Goal: Task Accomplishment & Management: Manage account settings

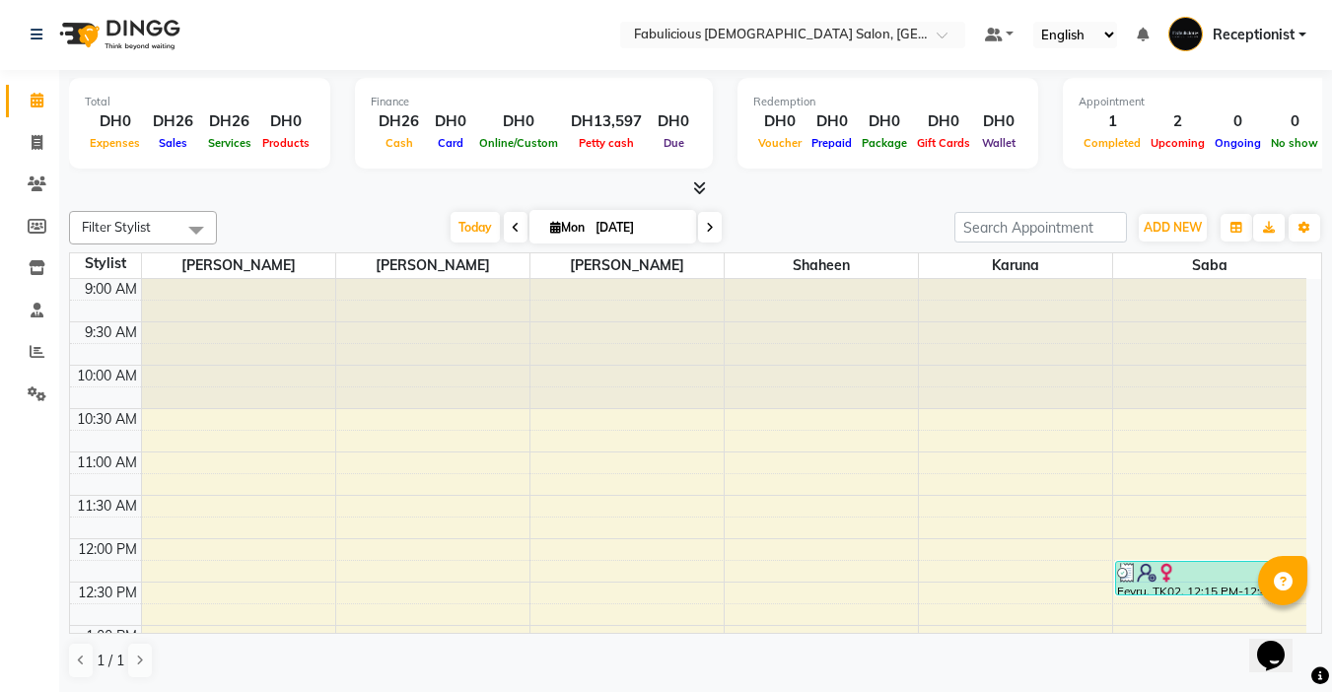
scroll to position [296, 0]
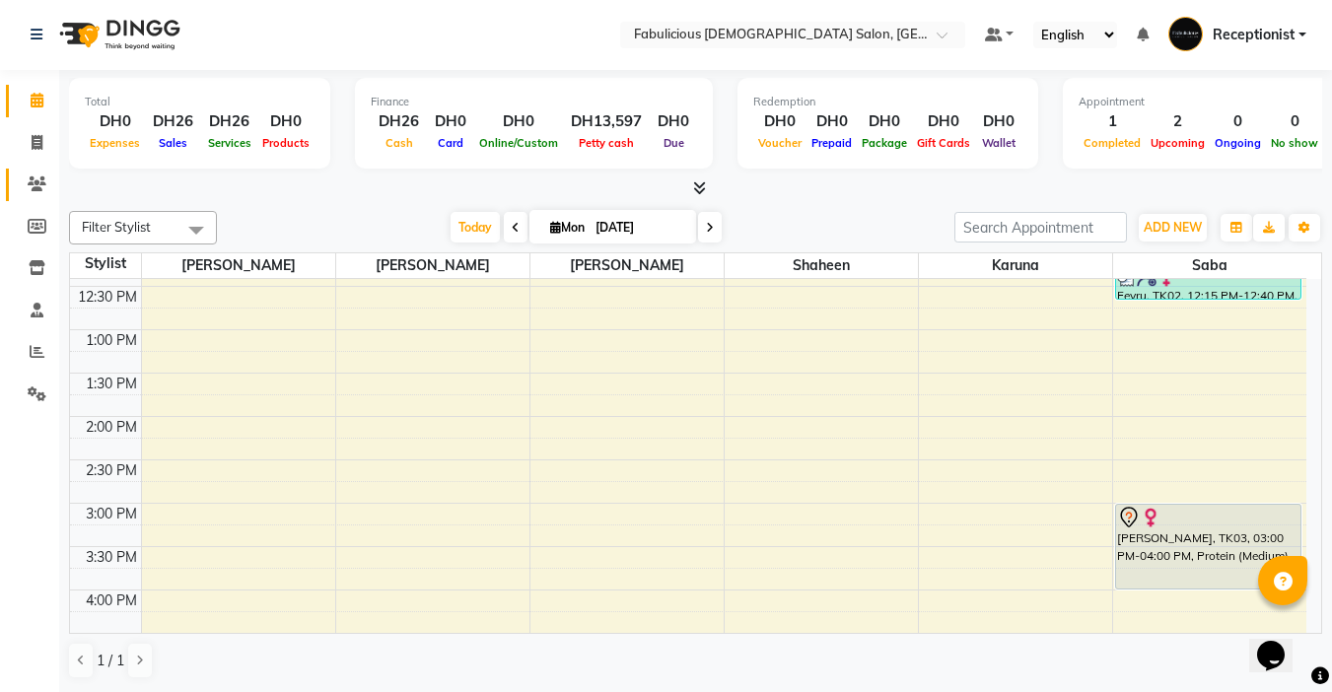
click at [22, 172] on link "Clients" at bounding box center [29, 185] width 47 height 33
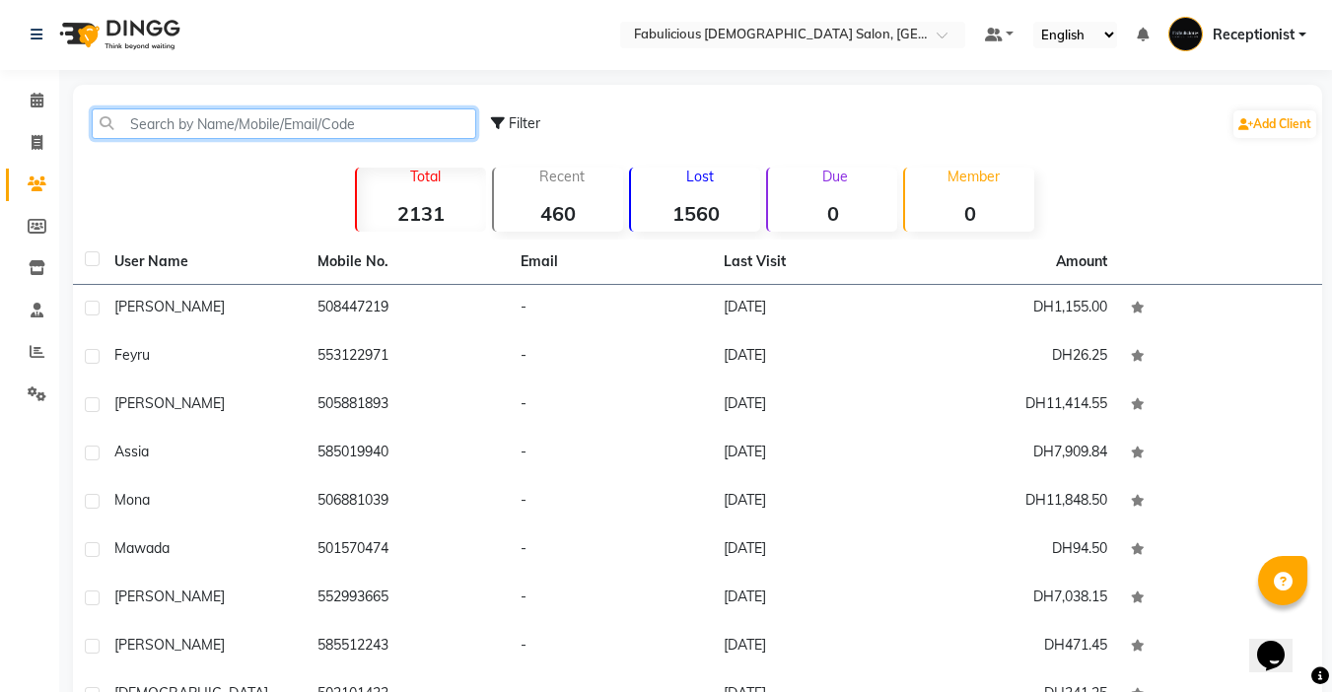
click at [424, 120] on input "text" at bounding box center [284, 123] width 384 height 31
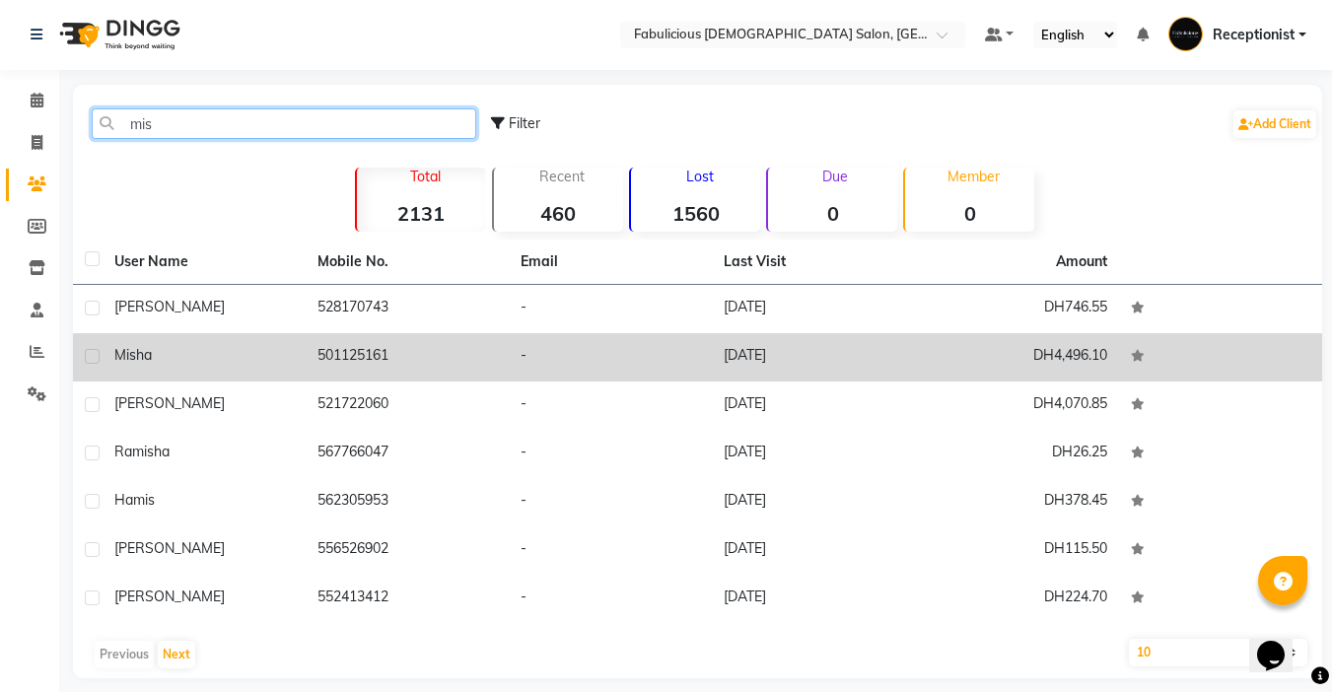
type input "mis"
click at [353, 349] on td "501125161" at bounding box center [407, 357] width 203 height 48
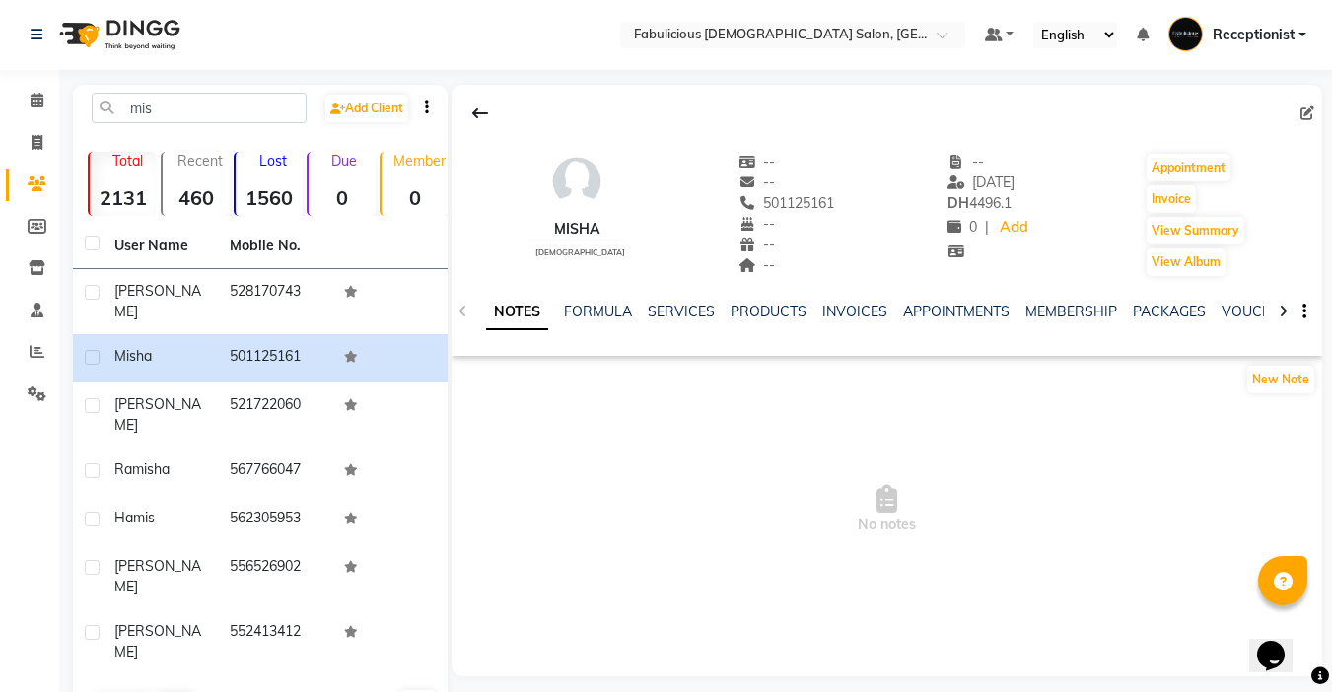
click at [674, 299] on div "NOTES FORMULA SERVICES PRODUCTS INVOICES APPOINTMENTS MEMBERSHIP PACKAGES VOUCH…" at bounding box center [886, 312] width 870 height 68
click at [674, 310] on link "SERVICES" at bounding box center [681, 312] width 67 height 18
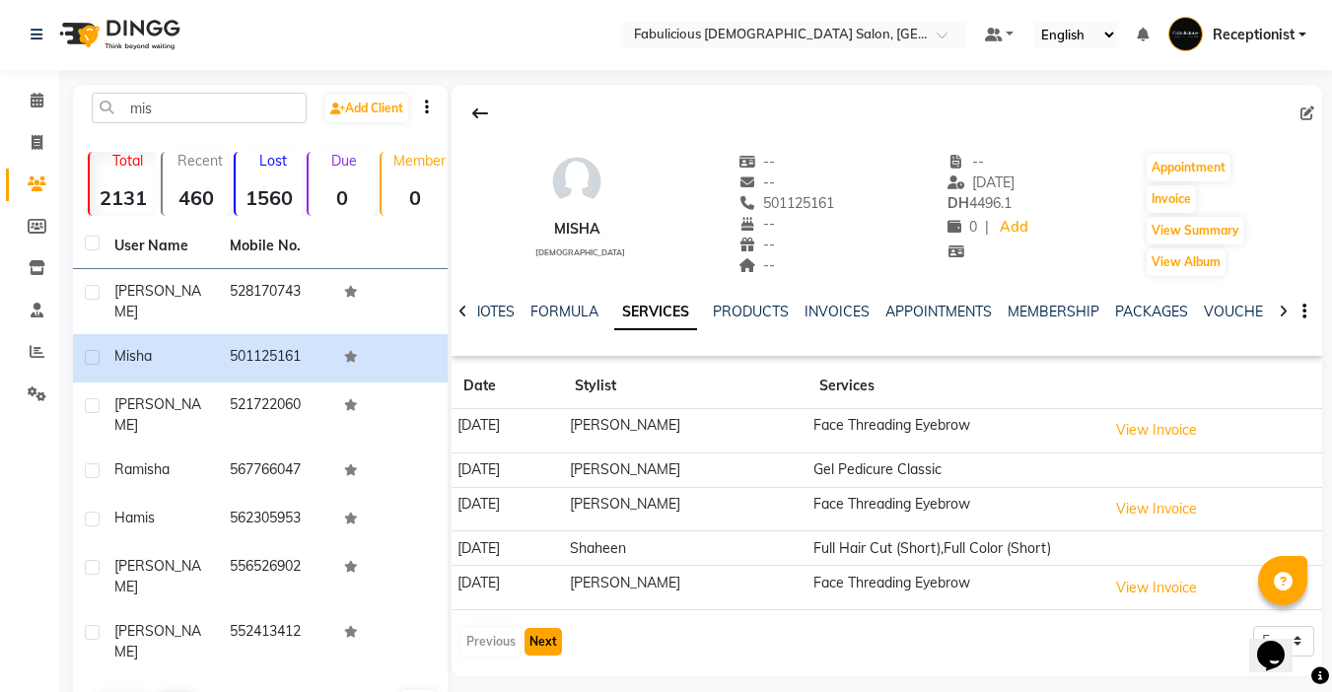
click at [531, 637] on button "Next" at bounding box center [542, 642] width 37 height 28
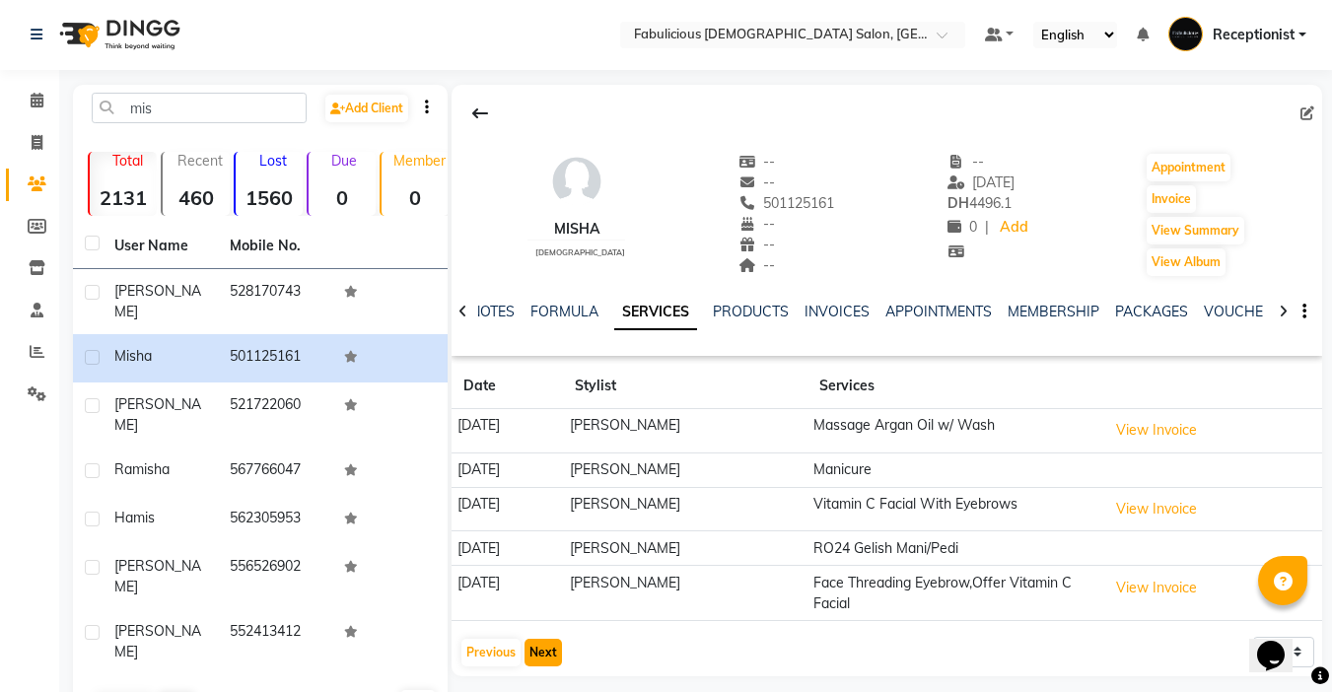
click at [533, 649] on button "Next" at bounding box center [542, 653] width 37 height 28
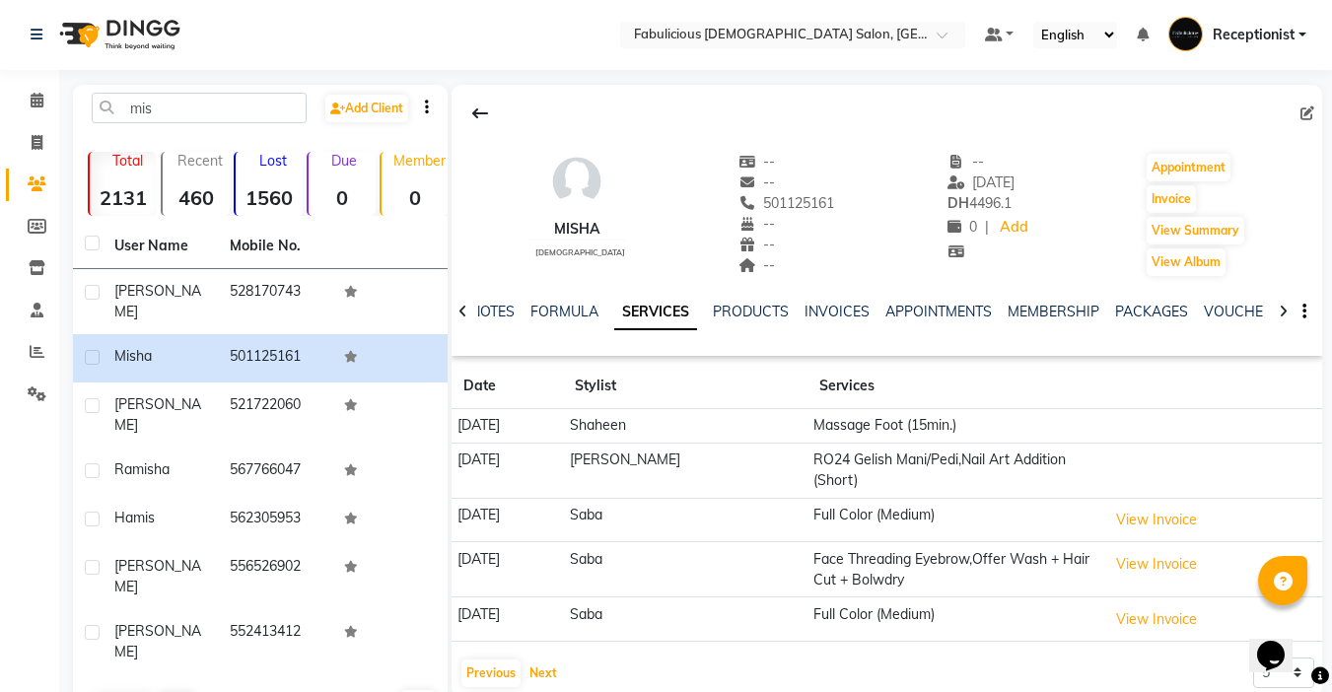
scroll to position [35, 0]
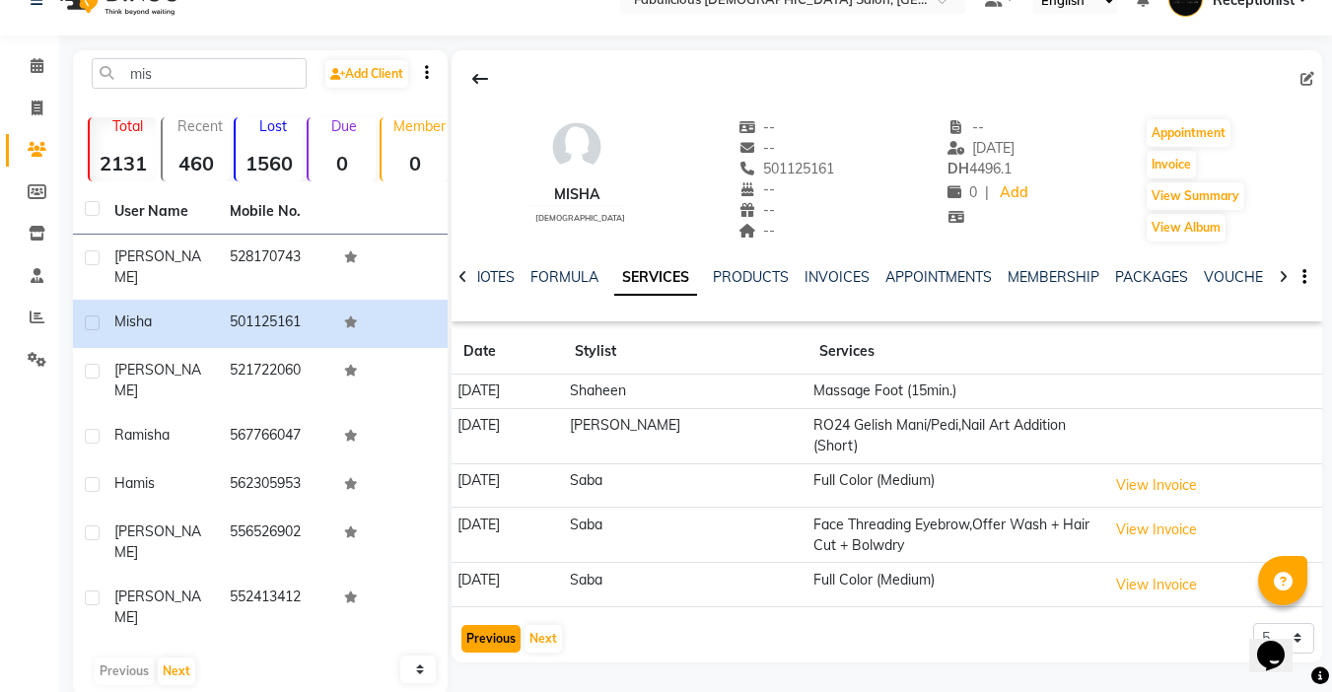
click at [474, 627] on button "Previous" at bounding box center [490, 639] width 59 height 28
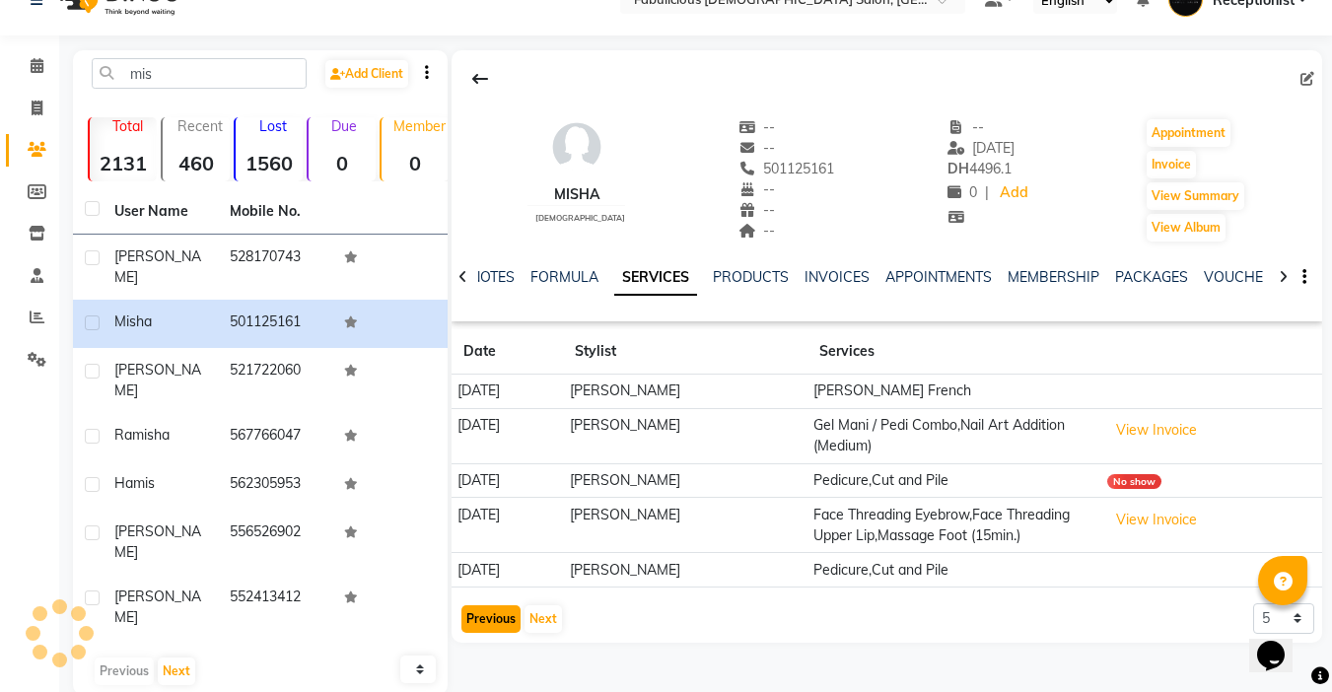
scroll to position [18, 0]
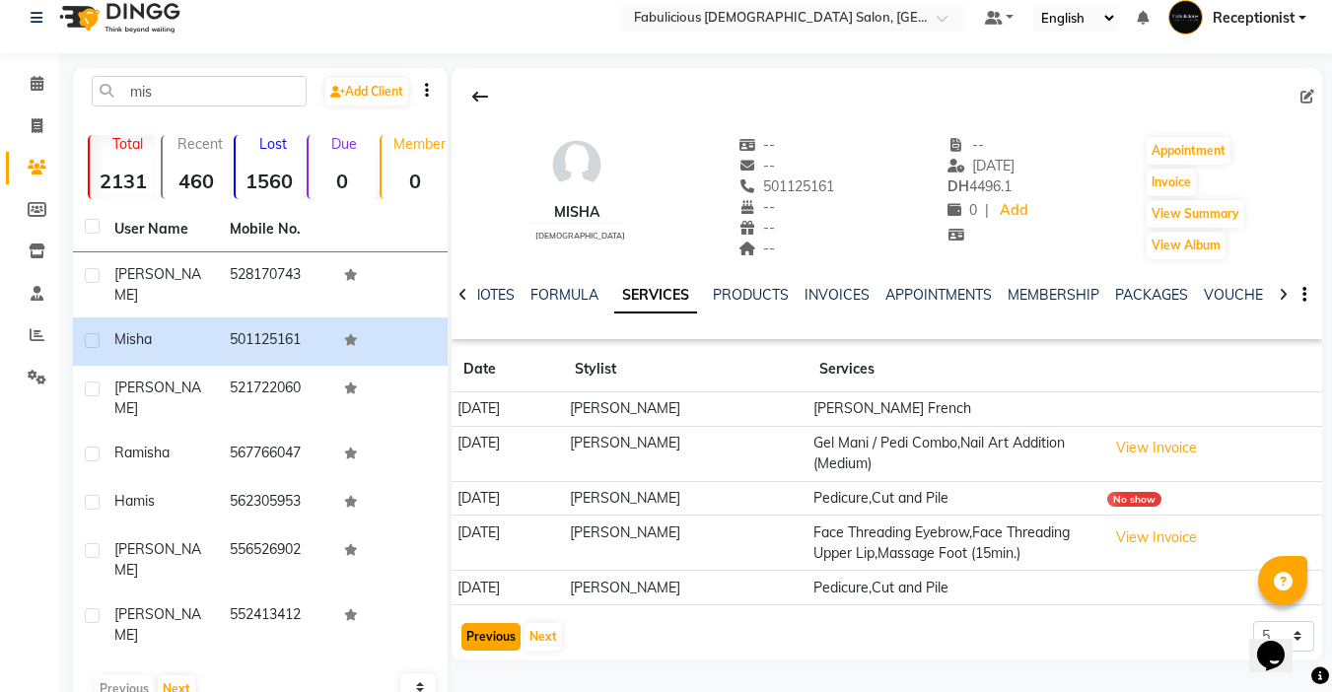
click at [483, 630] on button "Previous" at bounding box center [490, 637] width 59 height 28
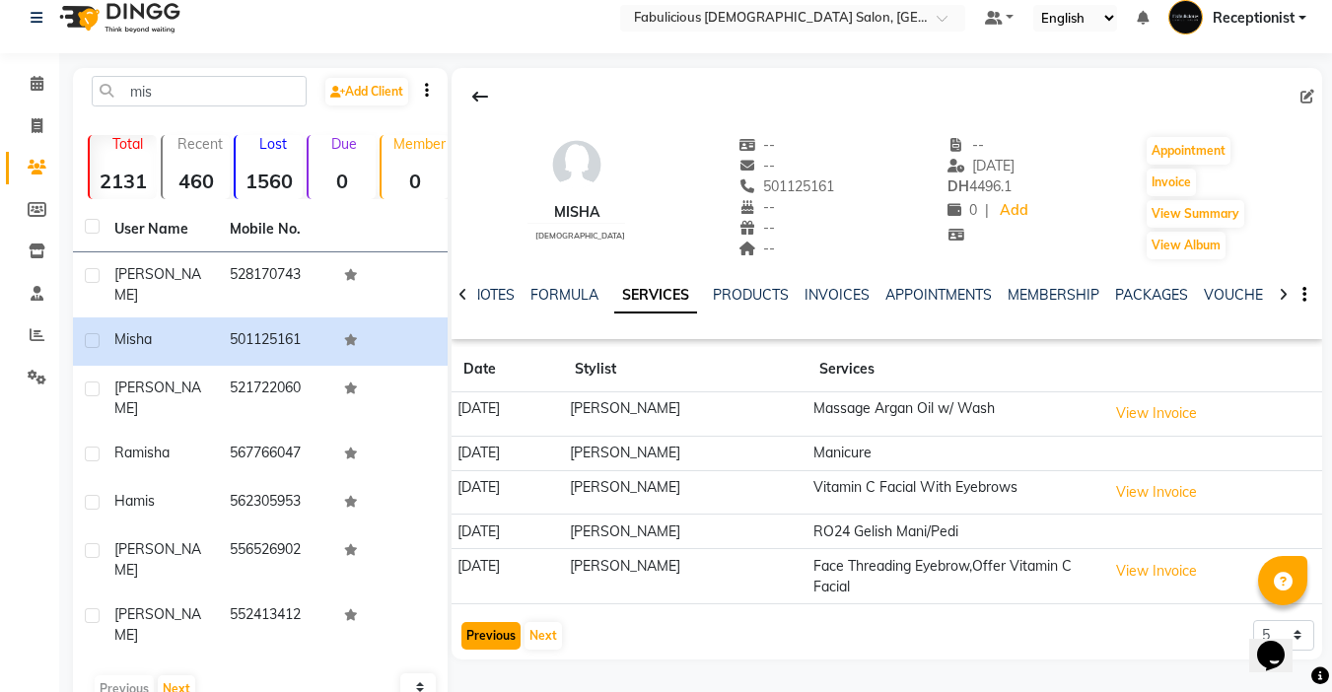
click at [478, 629] on button "Previous" at bounding box center [490, 636] width 59 height 28
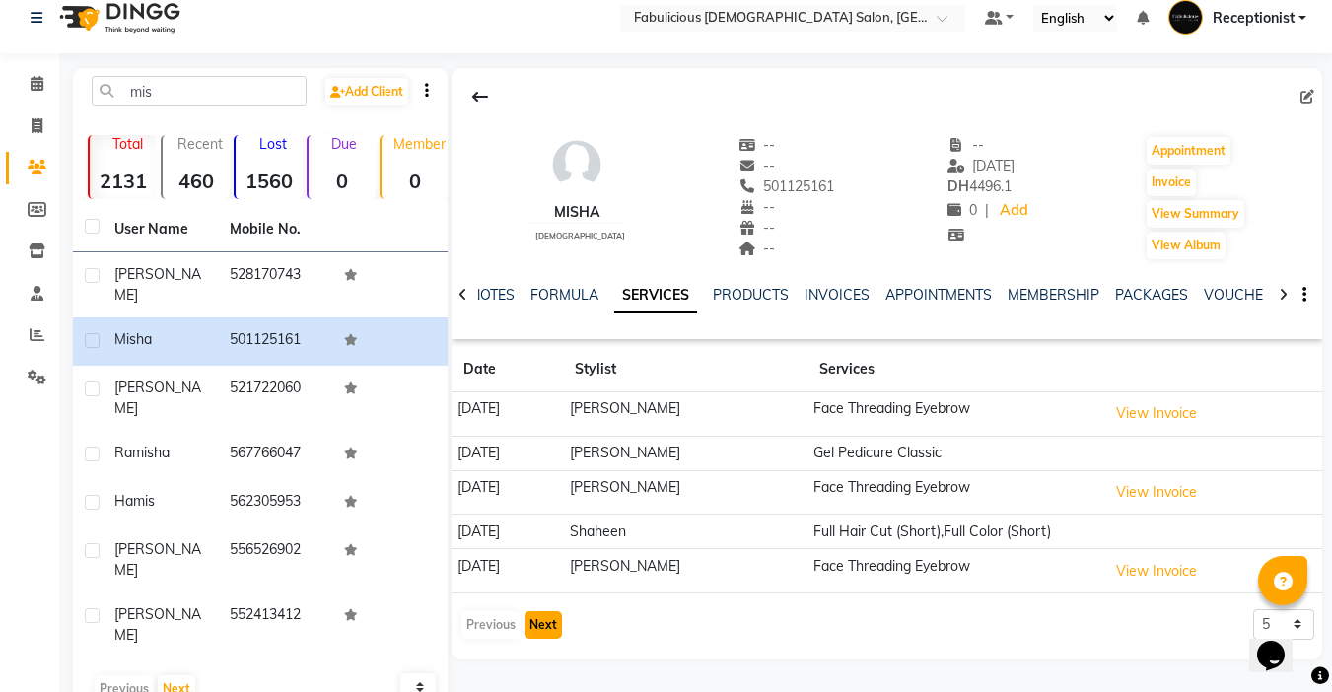
click at [536, 616] on button "Next" at bounding box center [542, 625] width 37 height 28
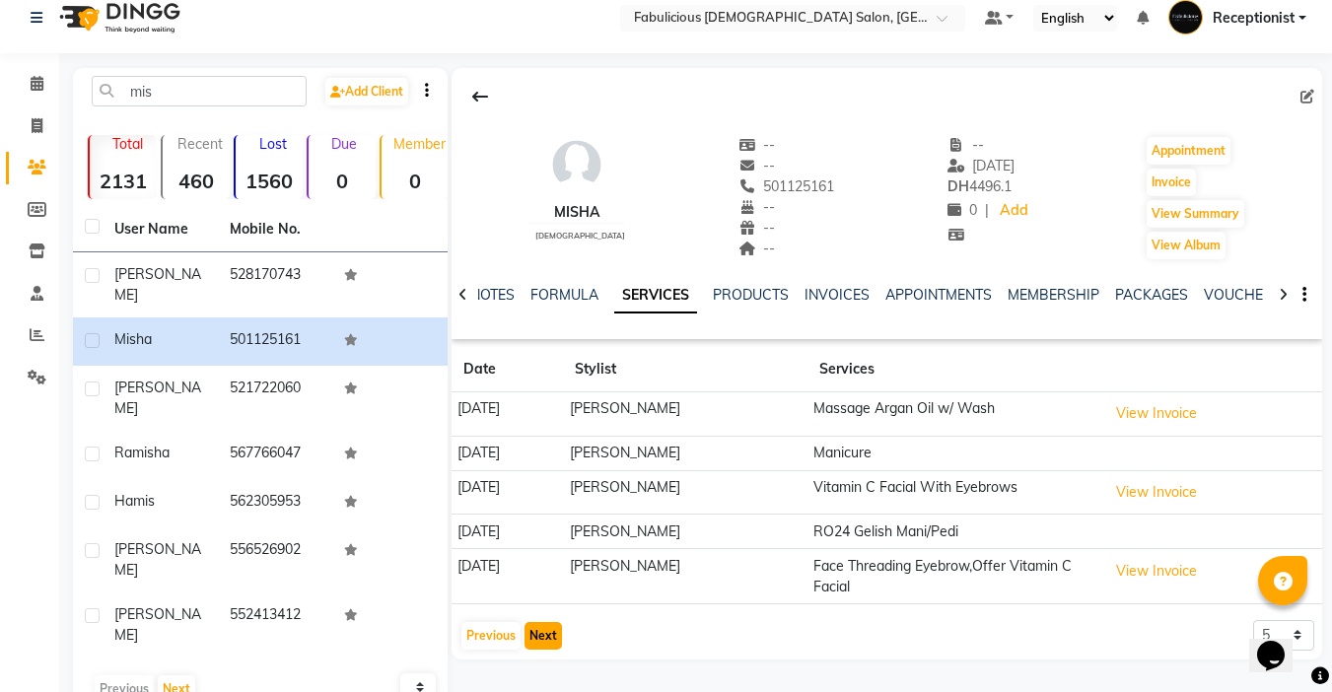
click at [538, 629] on button "Next" at bounding box center [542, 636] width 37 height 28
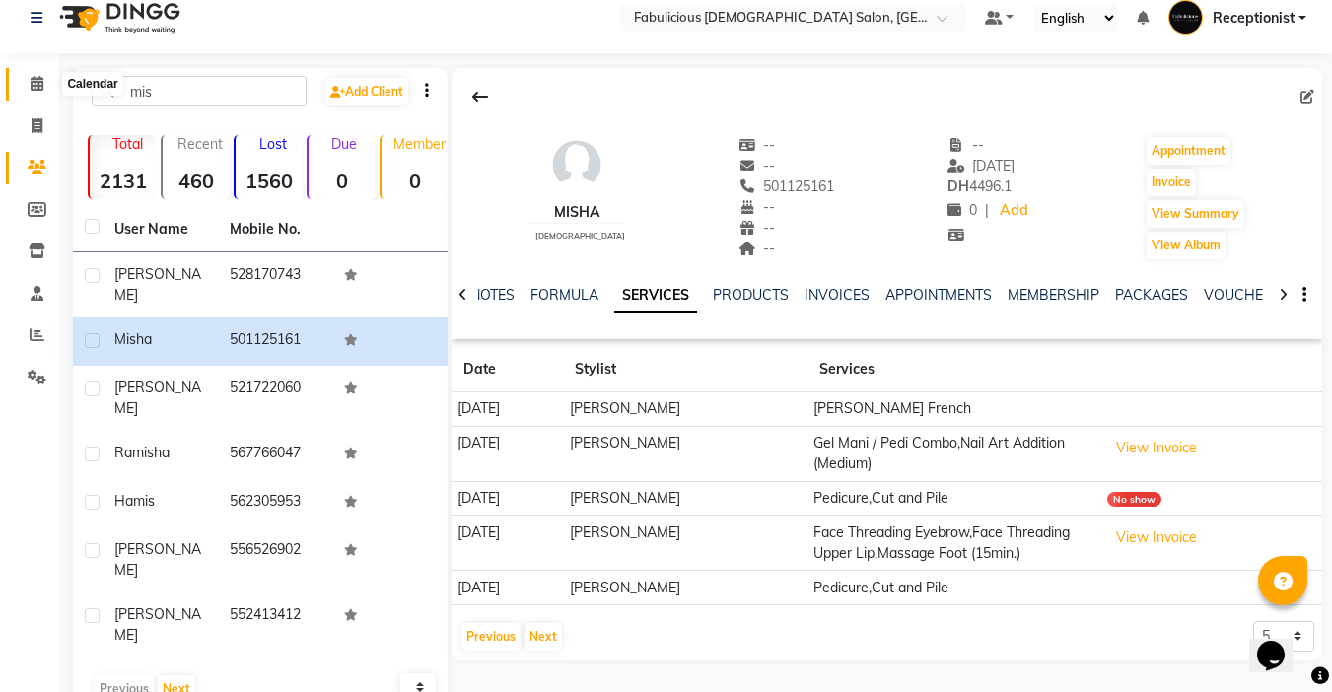
click at [34, 80] on icon at bounding box center [37, 83] width 13 height 15
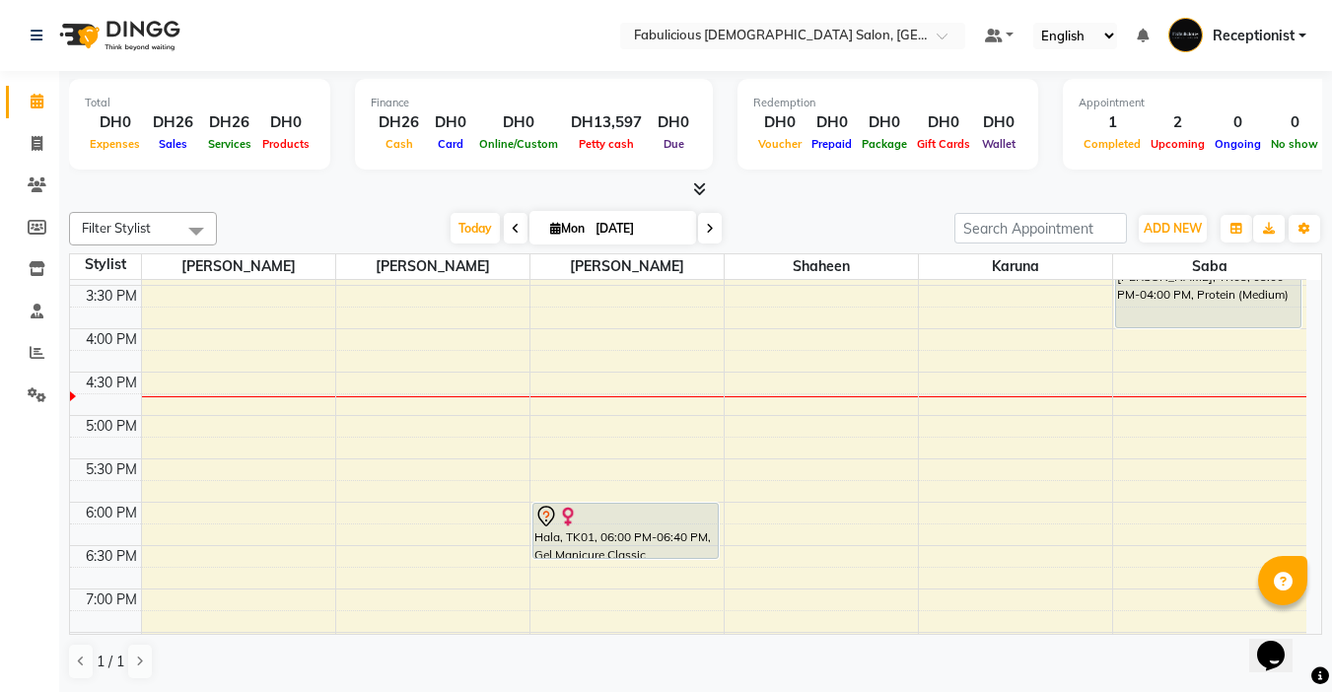
scroll to position [591, 0]
